Goal: Information Seeking & Learning: Learn about a topic

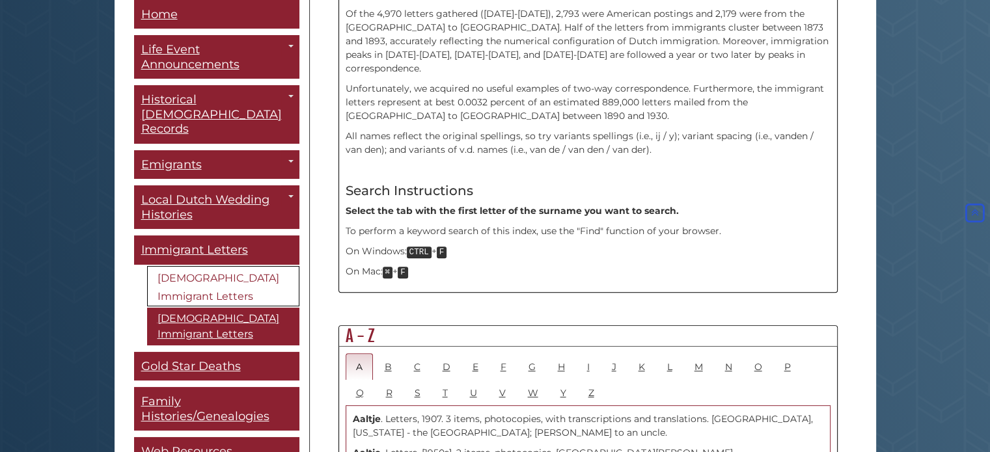
scroll to position [477, 0]
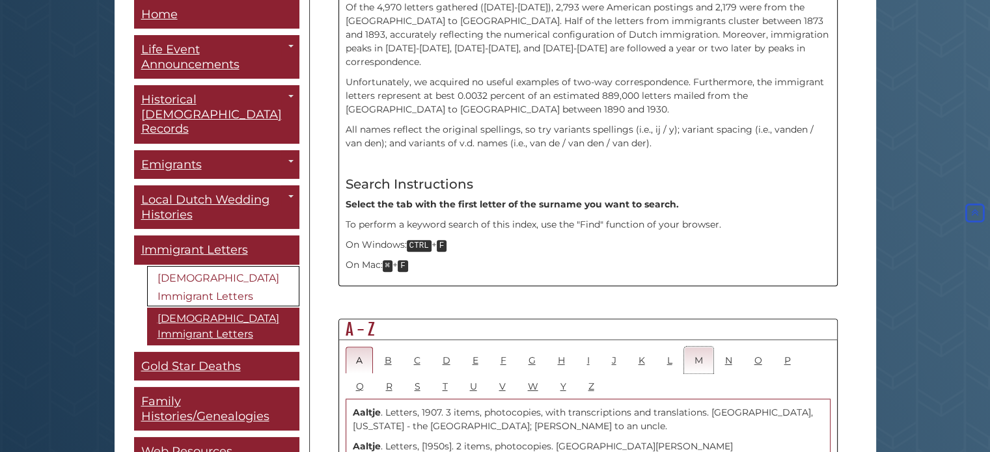
click at [699, 347] on link "M" at bounding box center [698, 360] width 29 height 27
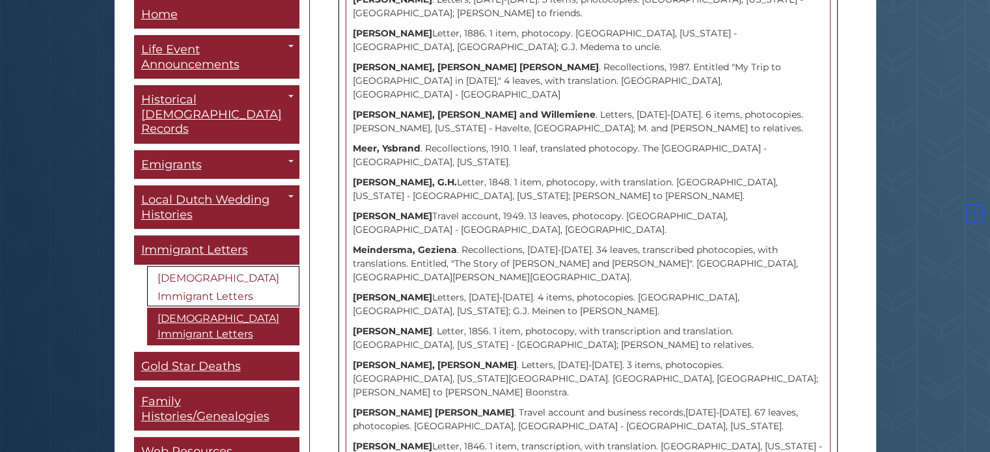
scroll to position [1279, 0]
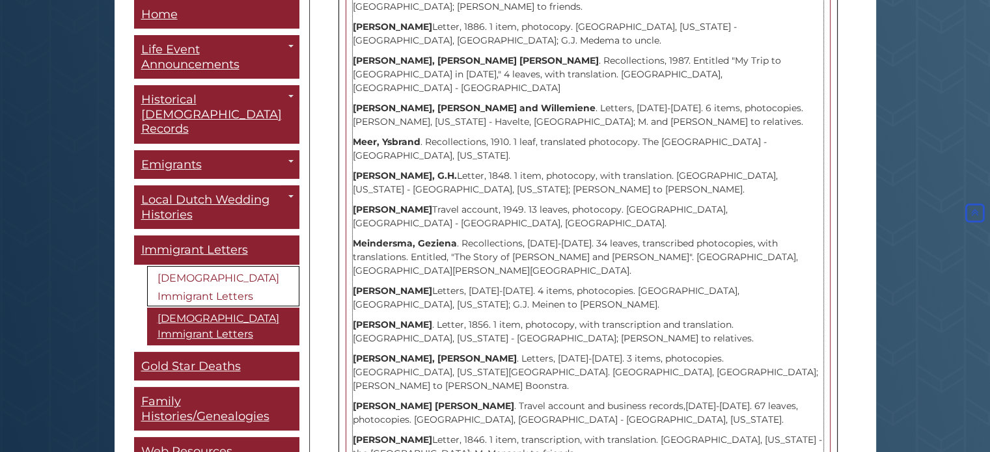
click at [402, 433] on p "Mensenk, M. Letter, 1846. 1 item, transcription, with translation. Albany, New …" at bounding box center [588, 446] width 471 height 27
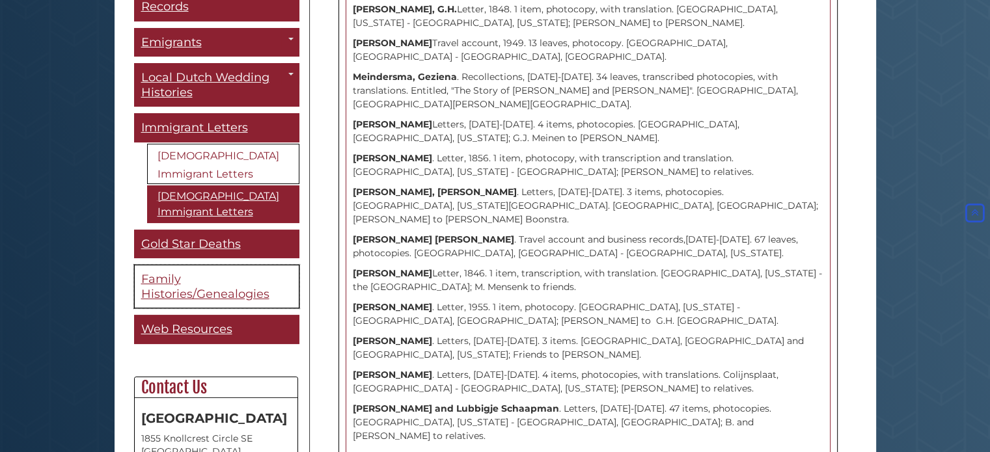
scroll to position [130, 0]
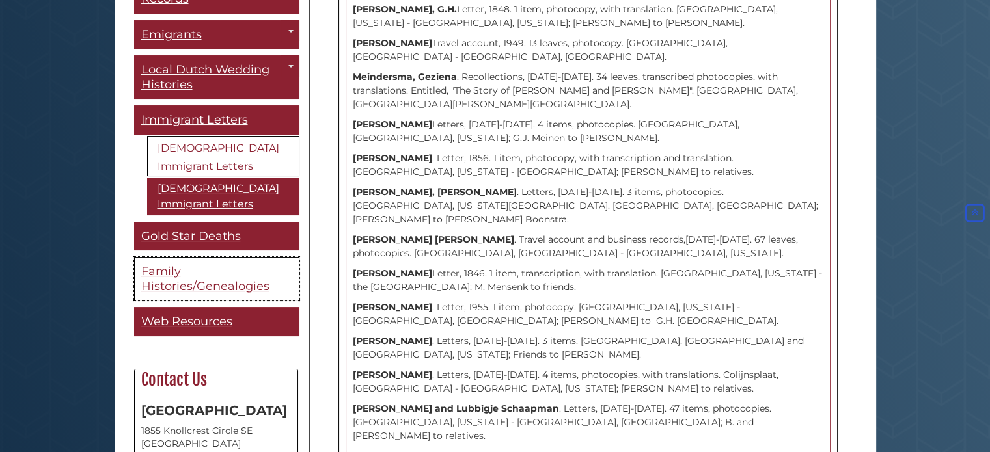
click at [209, 267] on span "Family Histories/Genealogies" at bounding box center [205, 279] width 128 height 29
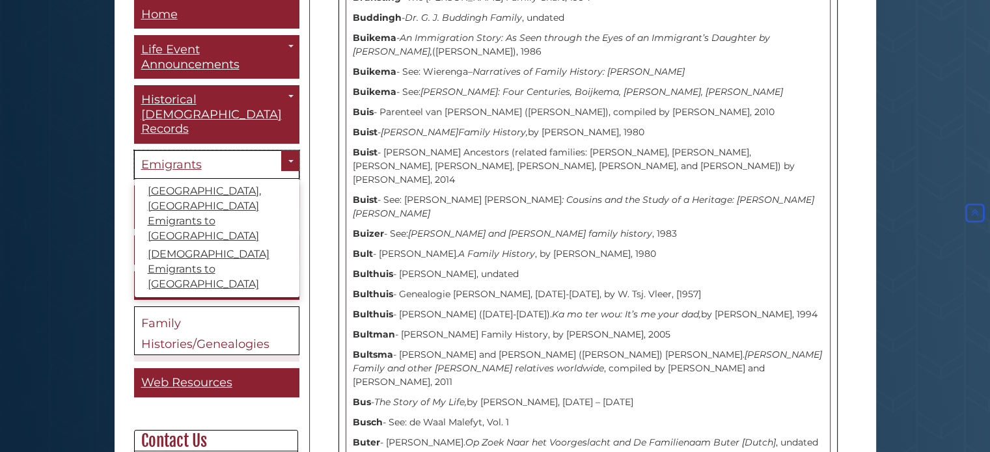
scroll to position [5363, 0]
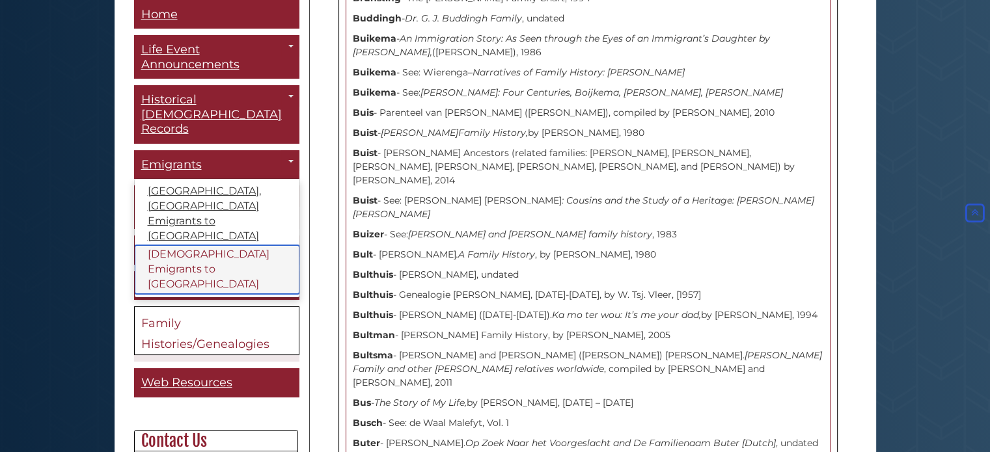
click at [239, 246] on link "[DEMOGRAPHIC_DATA] Emigrants to [GEOGRAPHIC_DATA]" at bounding box center [217, 270] width 165 height 49
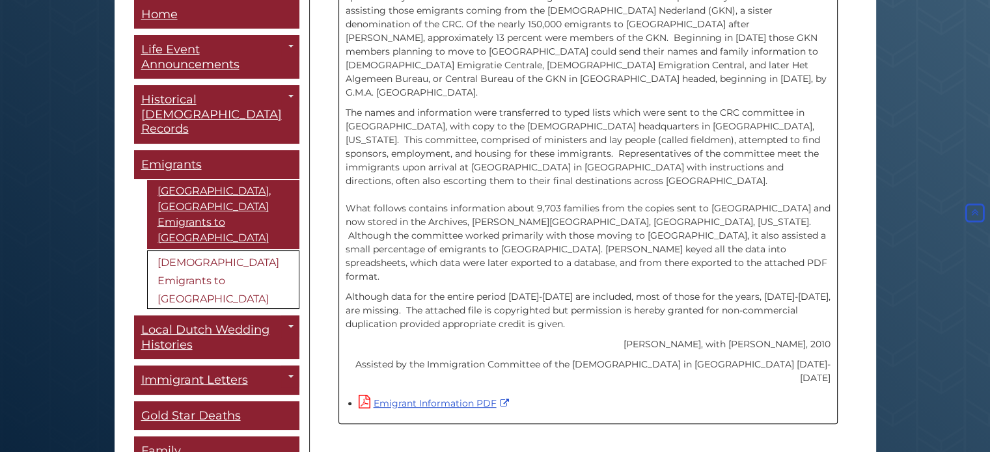
scroll to position [448, 0]
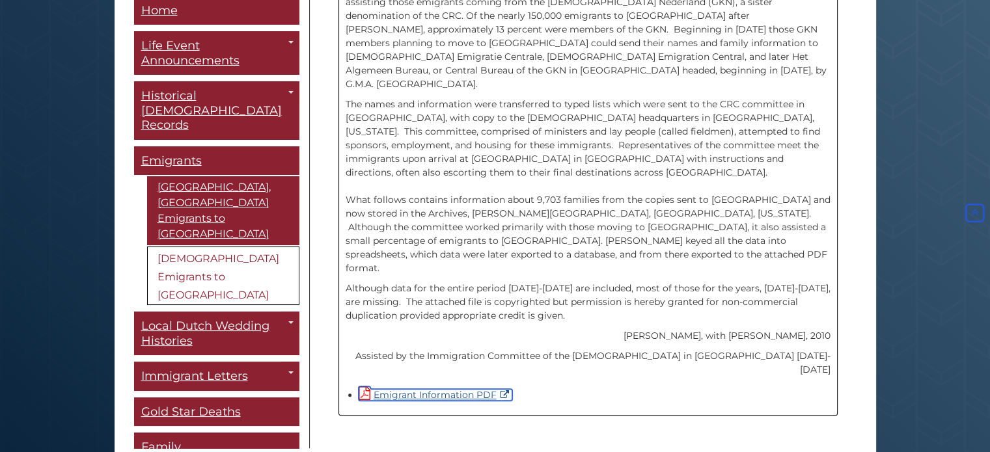
click at [426, 389] on link "Emigrant Information PDF" at bounding box center [436, 395] width 154 height 12
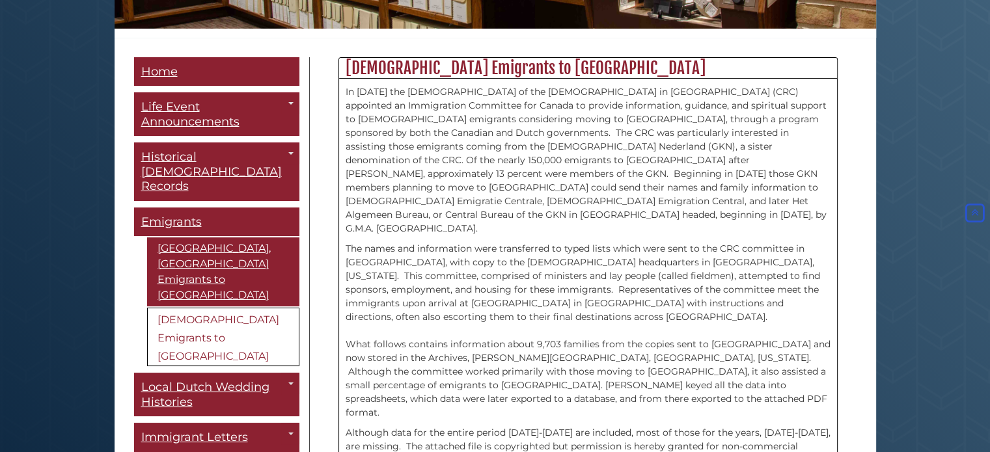
scroll to position [297, 0]
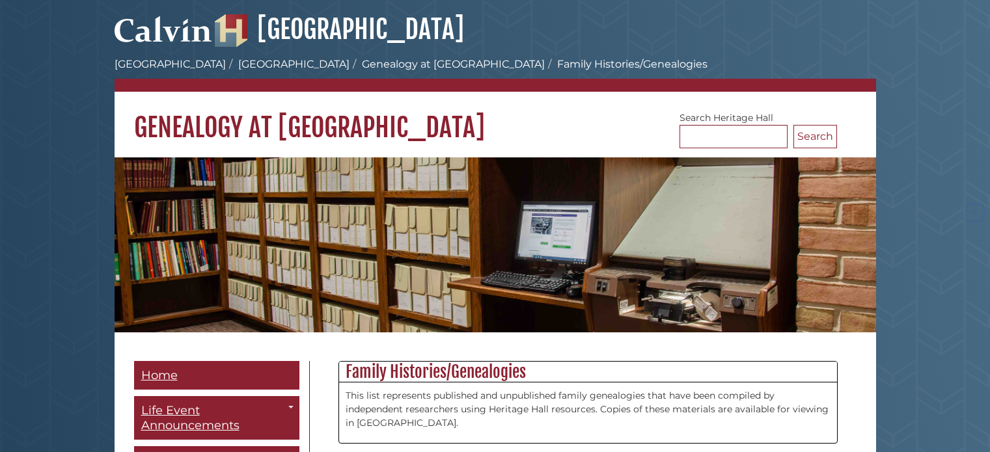
scroll to position [5363, 0]
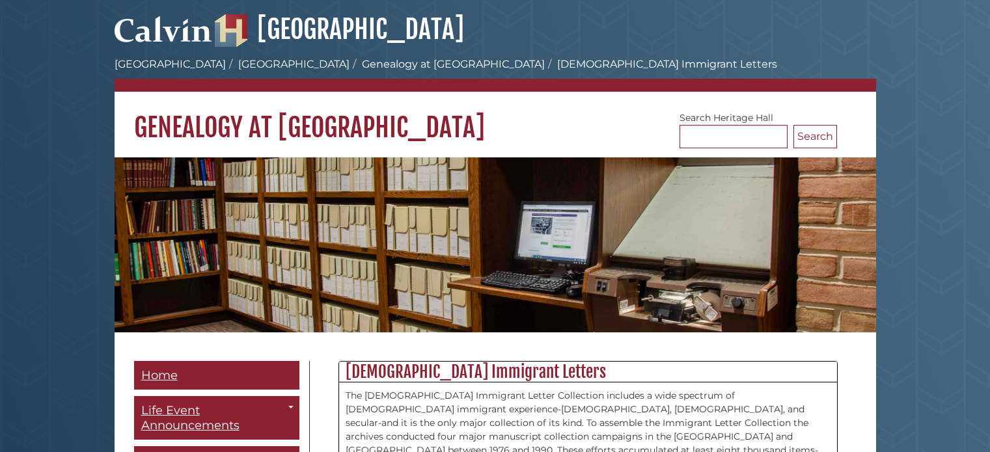
scroll to position [1446, 0]
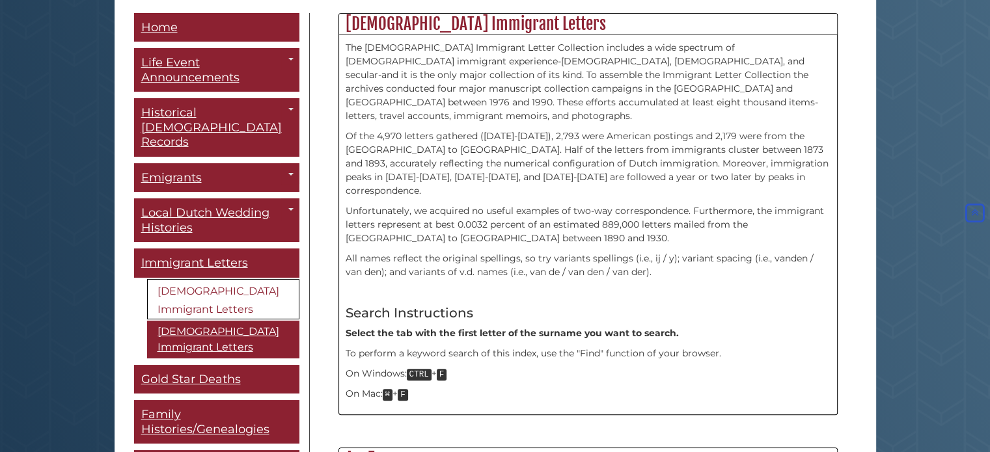
scroll to position [412, 0]
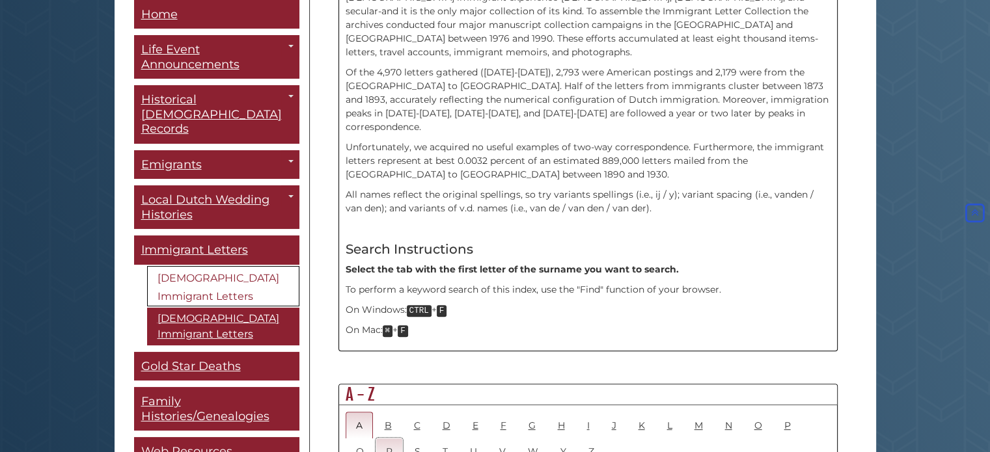
click at [375, 438] on link "R" at bounding box center [388, 451] width 27 height 27
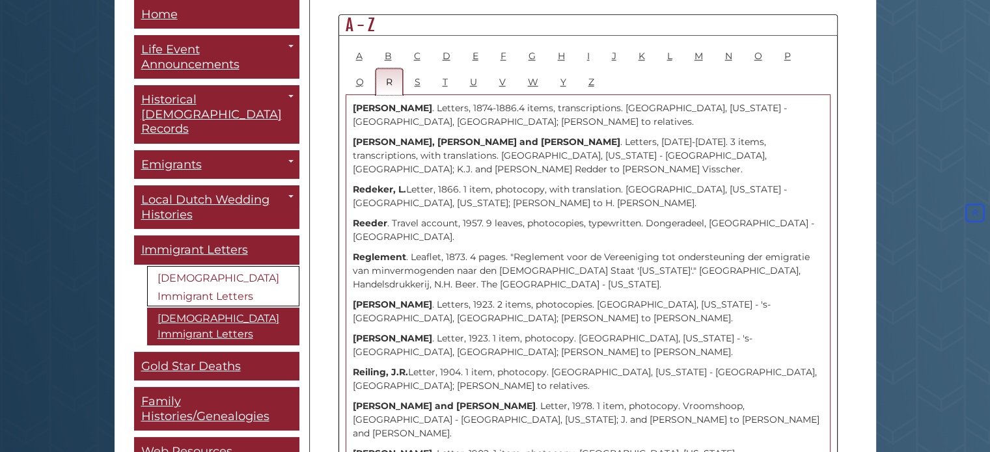
scroll to position [781, 0]
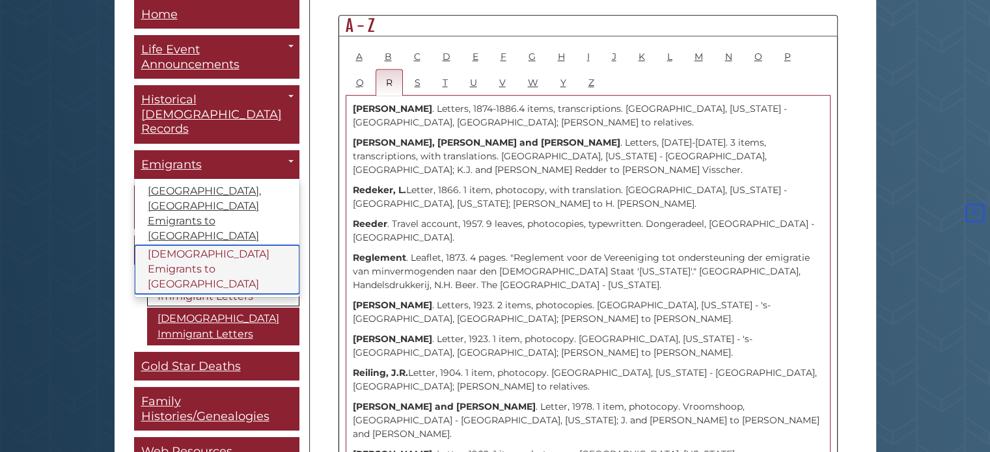
click at [252, 246] on link "[DEMOGRAPHIC_DATA] Emigrants to [GEOGRAPHIC_DATA]" at bounding box center [217, 270] width 165 height 49
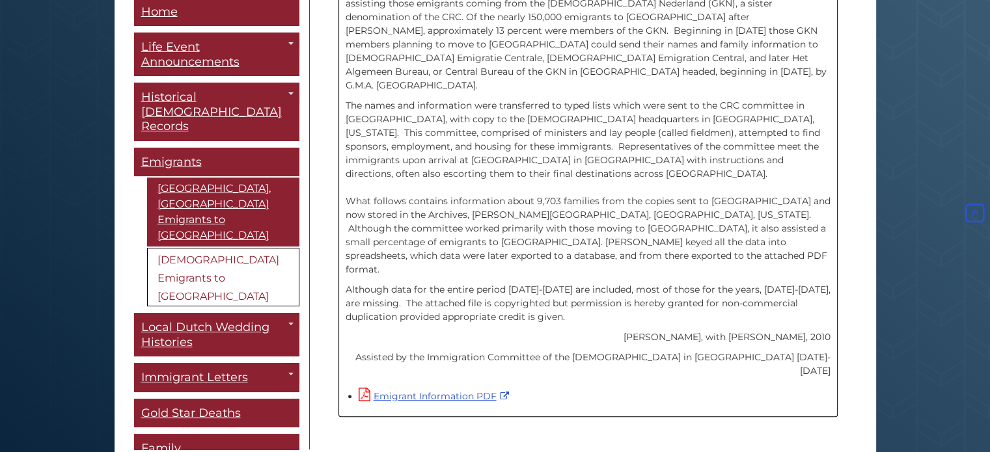
scroll to position [448, 0]
